Goal: Information Seeking & Learning: Understand process/instructions

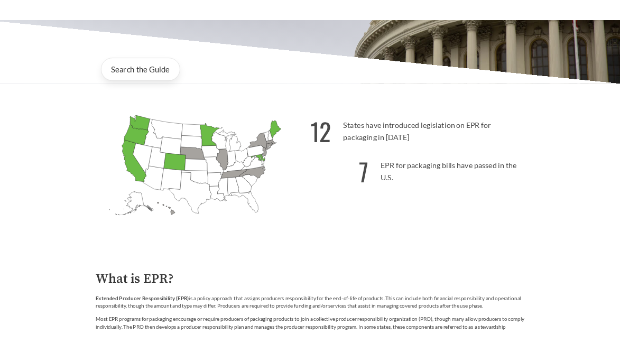
scroll to position [370, 0]
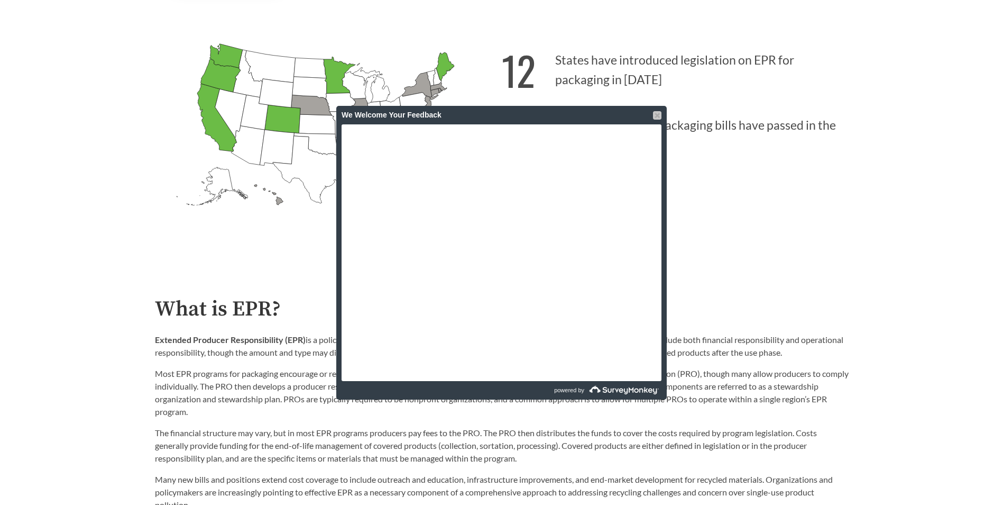
click at [660, 116] on div at bounding box center [657, 115] width 8 height 8
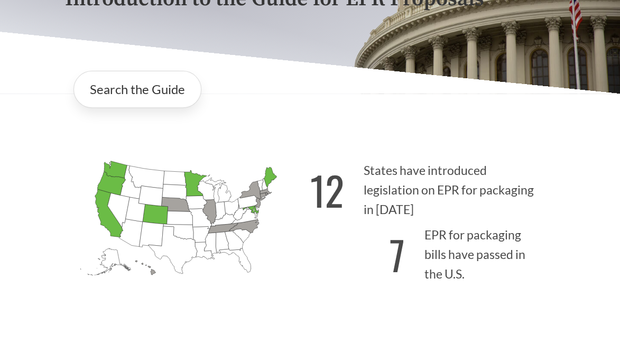
scroll to position [193, 0]
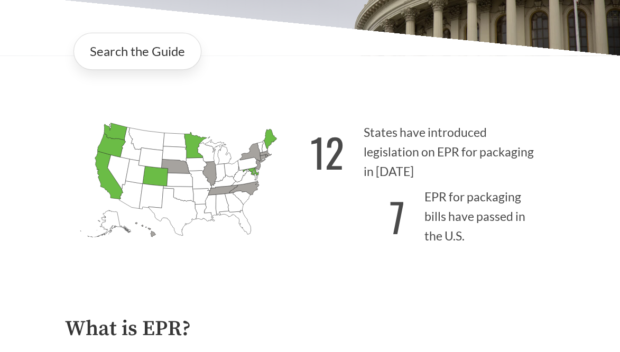
click at [596, 191] on div "Introduction to the Guide for EPR Proposals Search the Guide Alabama Introduced…" at bounding box center [310, 72] width 620 height 406
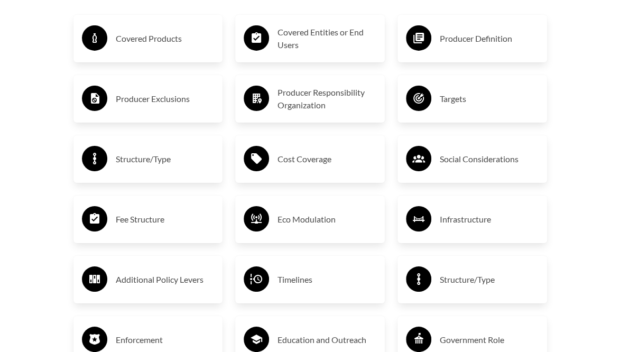
scroll to position [1726, 0]
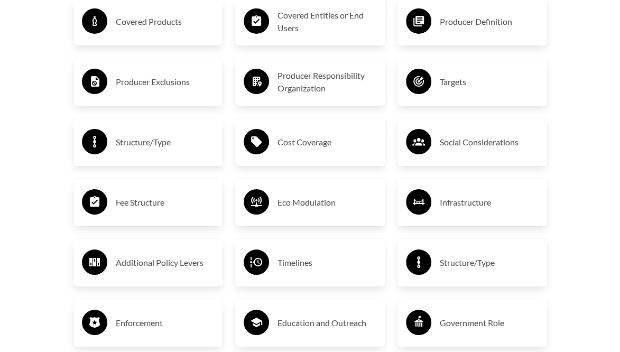
click at [183, 202] on h3 "Fee Structure" at bounding box center [165, 202] width 99 height 17
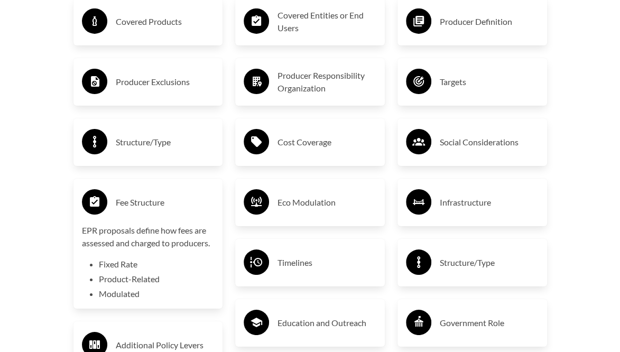
scroll to position [1779, 0]
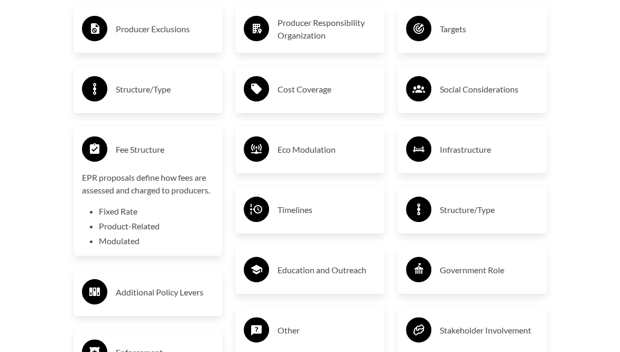
click at [264, 153] on icon at bounding box center [256, 148] width 25 height 25
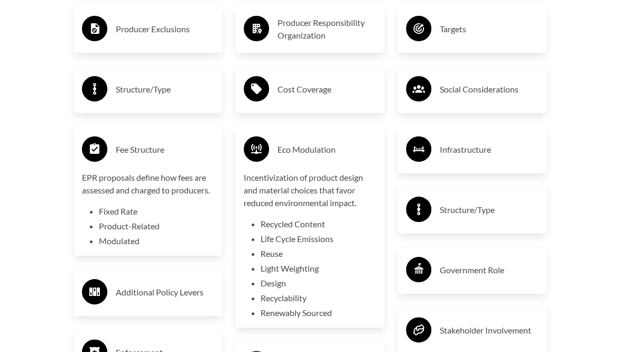
click at [416, 147] on icon at bounding box center [419, 150] width 12 height 6
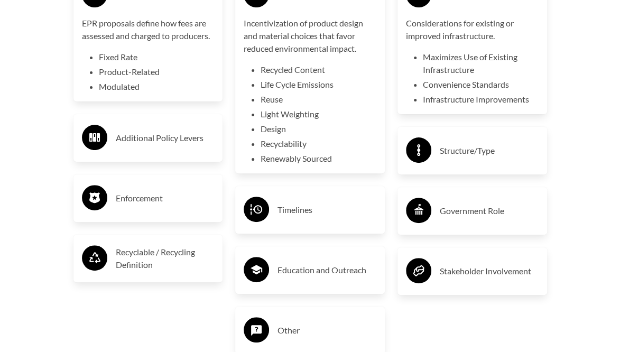
scroll to position [1991, 0]
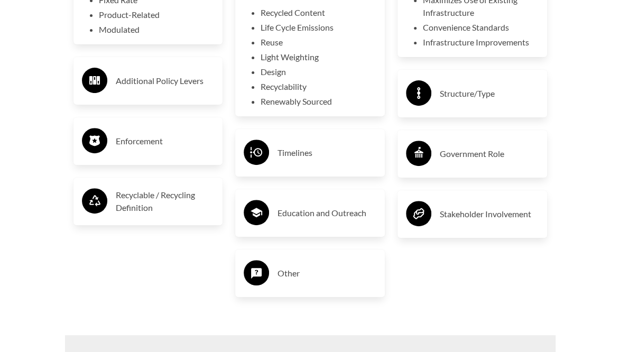
click at [340, 150] on h3 "Timelines" at bounding box center [327, 152] width 99 height 17
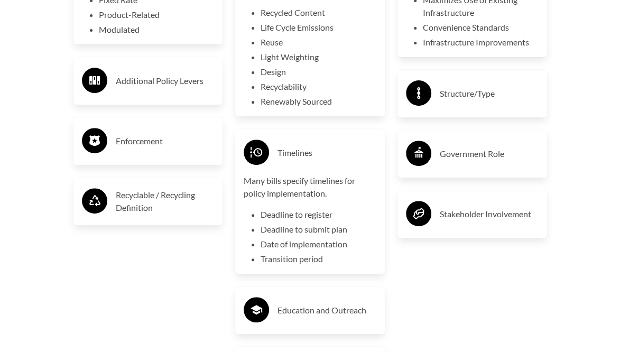
click at [299, 208] on li "Deadline to register" at bounding box center [319, 214] width 116 height 13
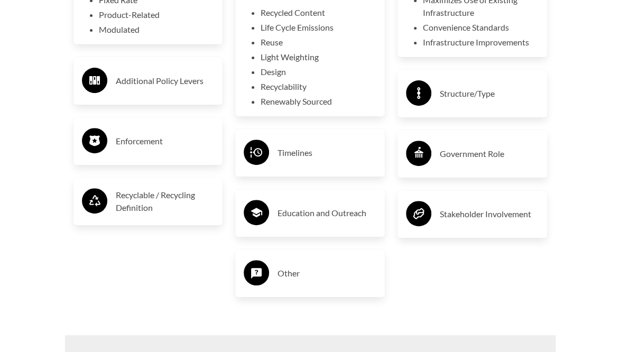
click at [316, 148] on h3 "Timelines" at bounding box center [327, 152] width 99 height 17
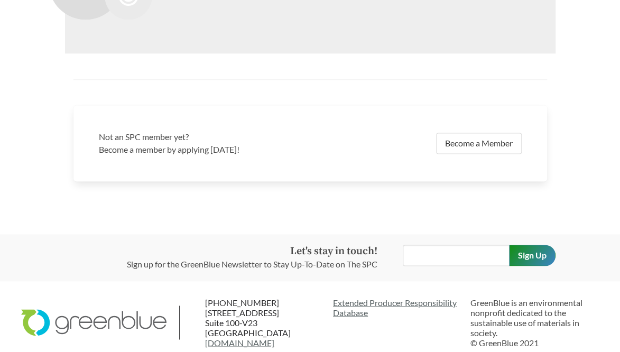
scroll to position [2295, 0]
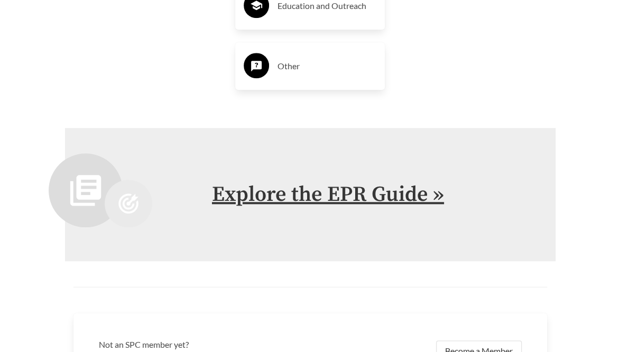
click at [369, 185] on link "Explore the EPR Guide »" at bounding box center [328, 194] width 232 height 26
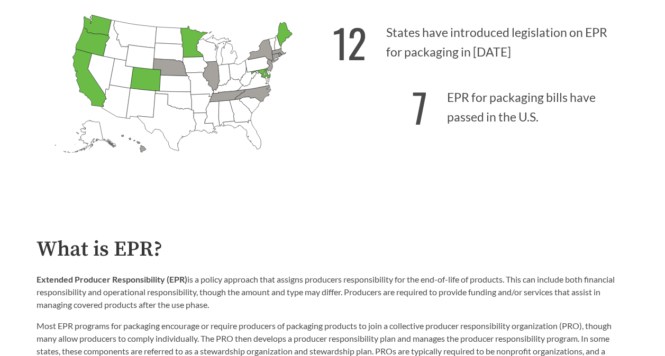
scroll to position [529, 0]
